Goal: Information Seeking & Learning: Find specific fact

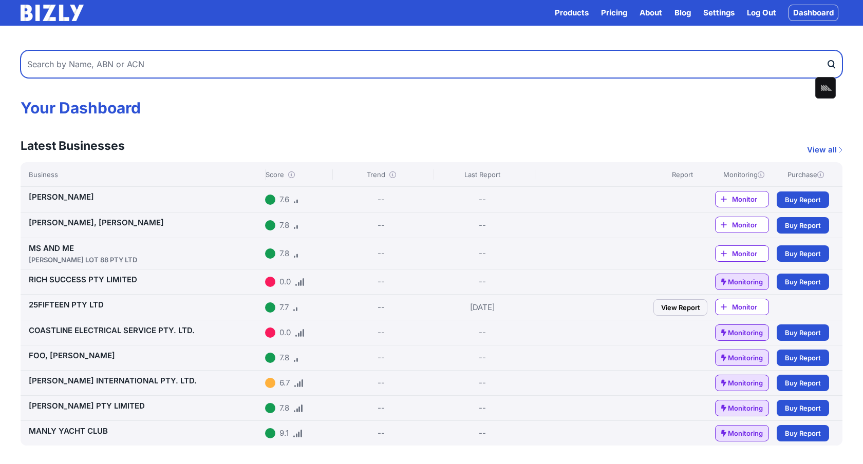
click at [617, 73] on input "text" at bounding box center [432, 64] width 822 height 28
type input "telstra"
click at [826, 50] on button "submit" at bounding box center [834, 64] width 16 height 28
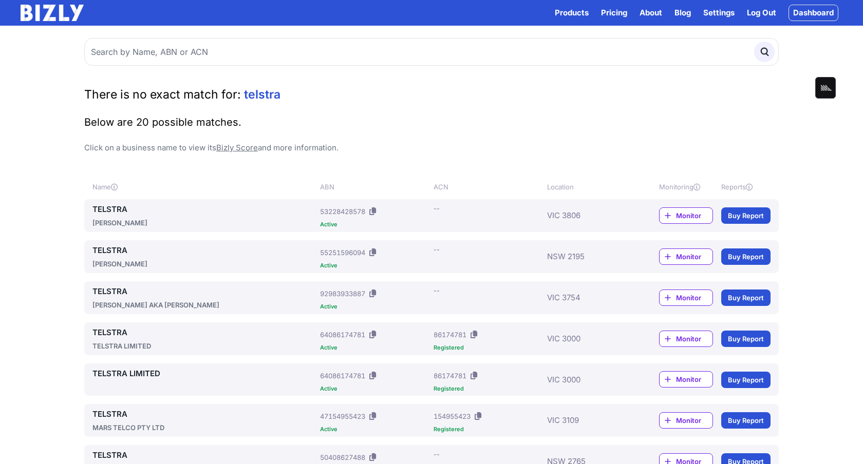
click at [691, 378] on span "Monitor" at bounding box center [694, 379] width 36 height 10
click at [796, 14] on link "Dashboard" at bounding box center [813, 13] width 50 height 16
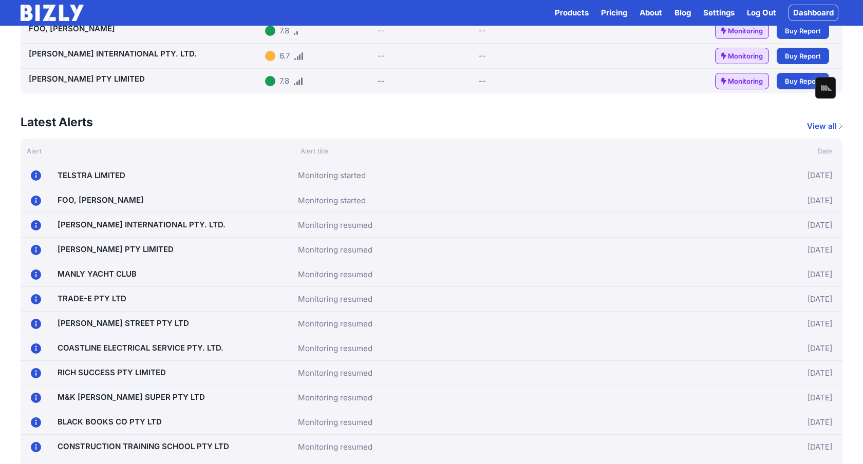
scroll to position [352, 0]
click at [814, 121] on link "View all" at bounding box center [824, 126] width 35 height 12
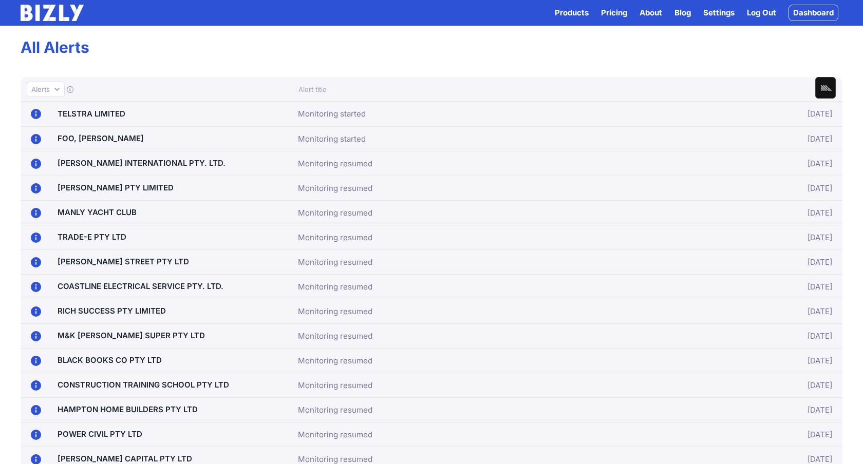
click at [104, 116] on link "TELSTRA LIMITED" at bounding box center [92, 114] width 68 height 10
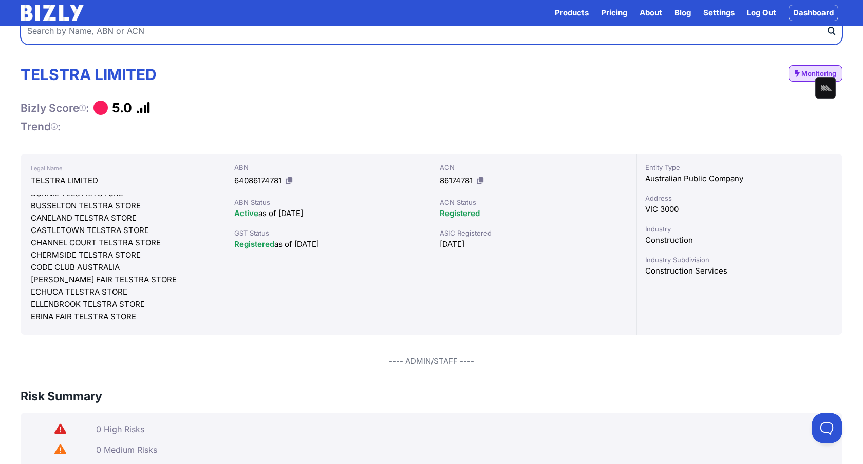
click at [529, 37] on input "text" at bounding box center [432, 31] width 822 height 28
paste input "628605470"
type input "628605470"
click at [826, 17] on button "submit" at bounding box center [834, 31] width 16 height 28
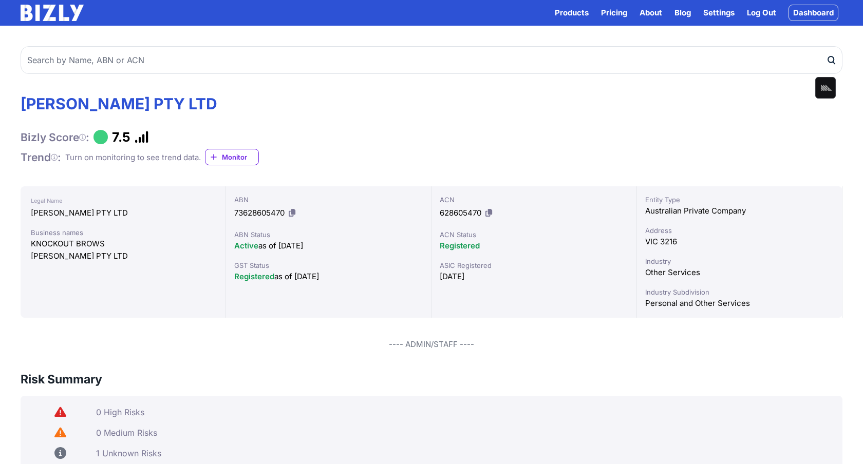
click at [227, 160] on span "Monitor" at bounding box center [240, 157] width 36 height 10
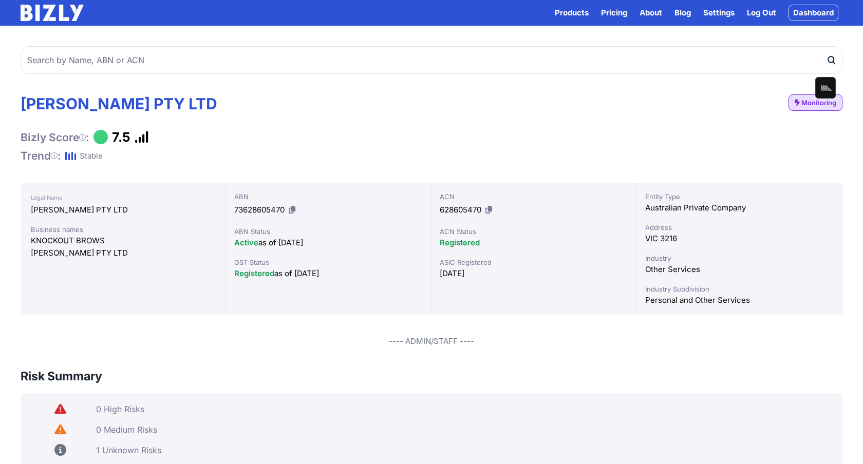
click at [791, 14] on link "Dashboard" at bounding box center [813, 13] width 50 height 16
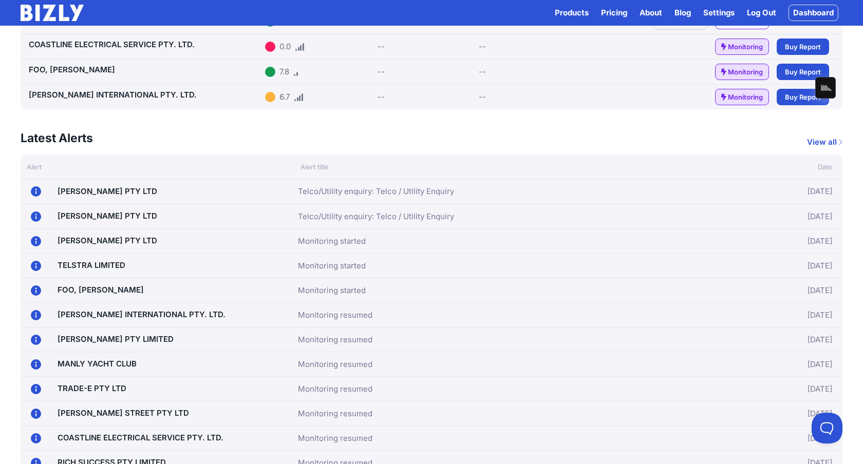
click at [432, 191] on link "Telco/Utility enquiry: Telco / Utility Enquiry" at bounding box center [376, 191] width 156 height 12
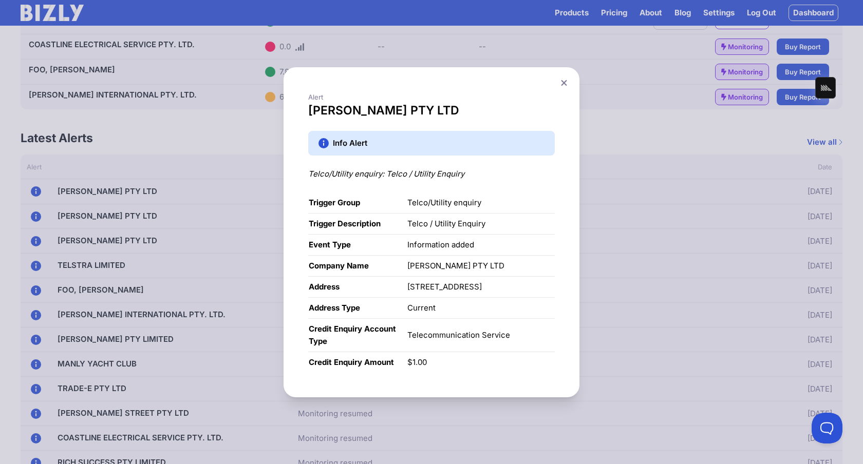
click at [562, 85] on icon at bounding box center [564, 83] width 6 height 7
